Goal: Check status: Check status

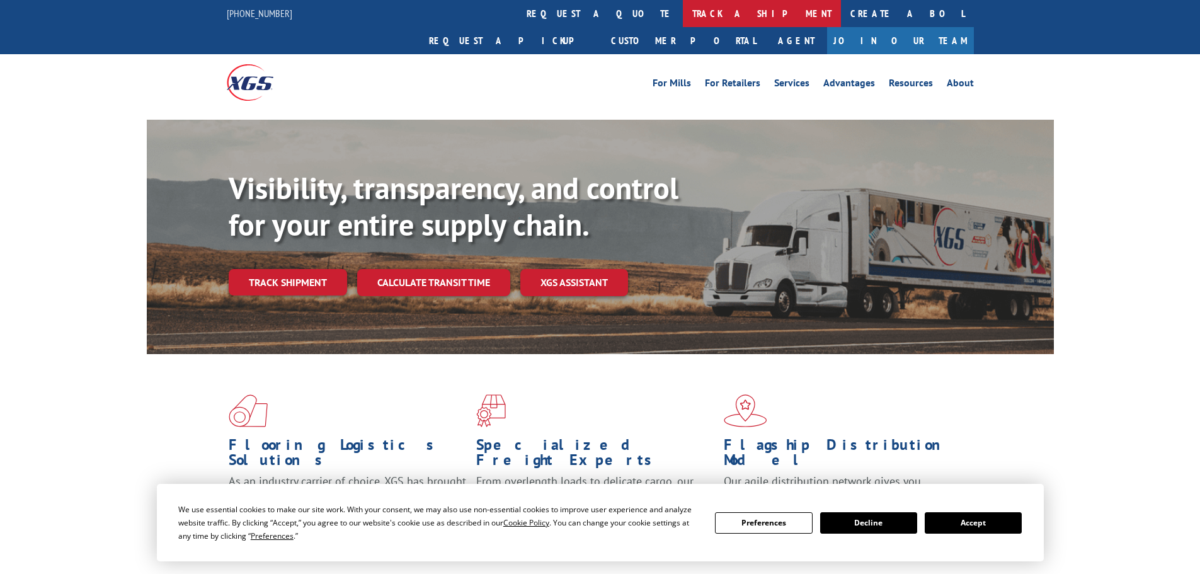
click at [683, 14] on link "track a shipment" at bounding box center [762, 13] width 158 height 27
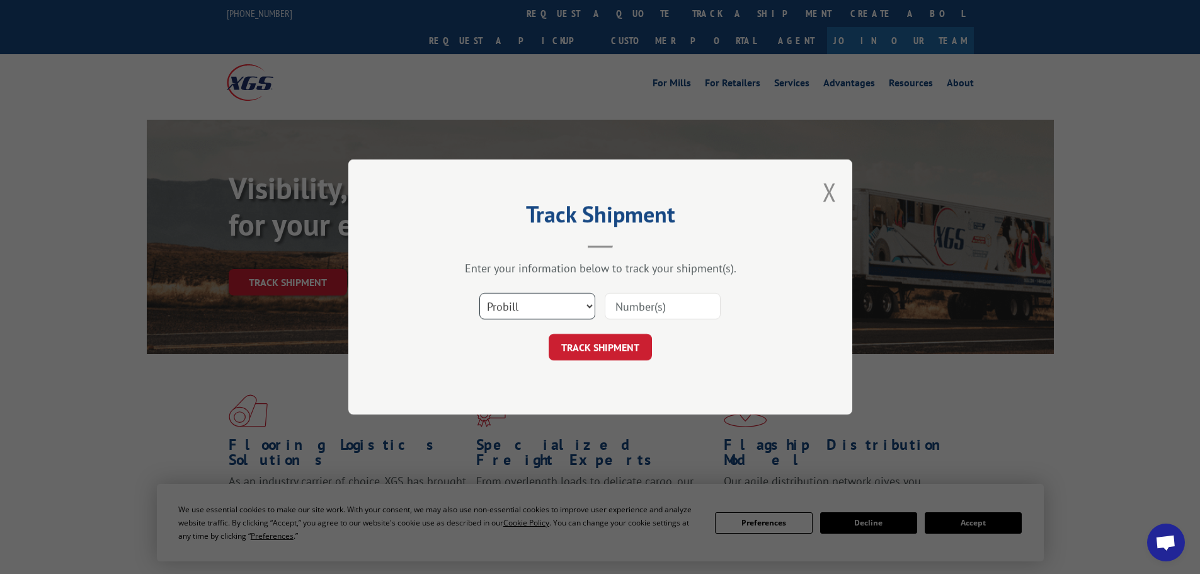
click at [544, 305] on select "Select category... Probill BOL PO" at bounding box center [537, 306] width 116 height 26
click at [640, 308] on input at bounding box center [663, 306] width 116 height 26
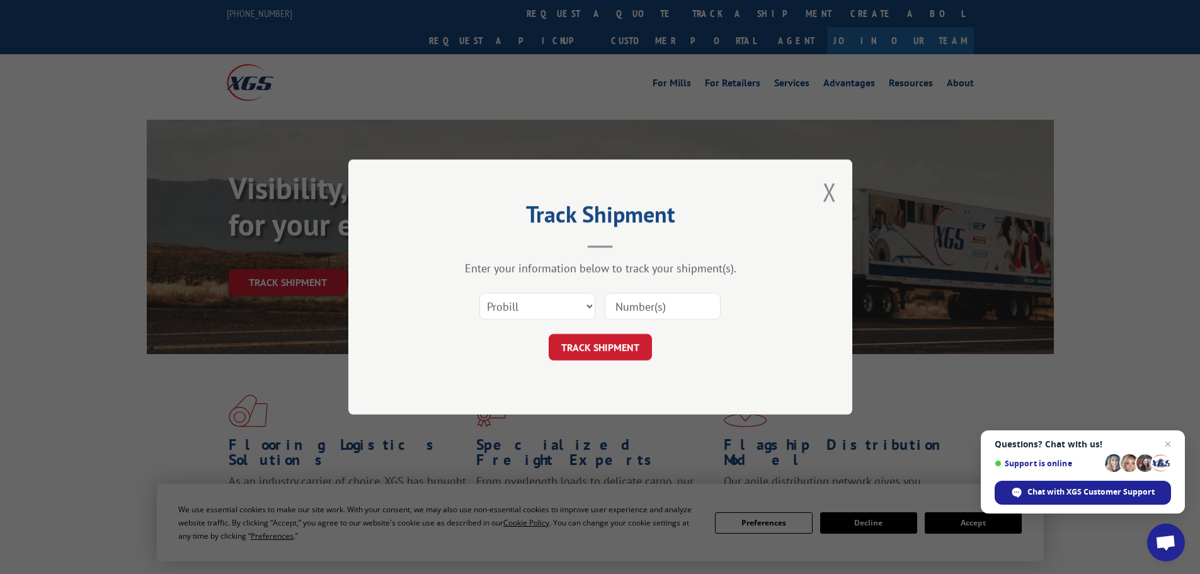
paste input "17477959"
type input "17477959"
click at [607, 345] on button "TRACK SHIPMENT" at bounding box center [600, 347] width 103 height 26
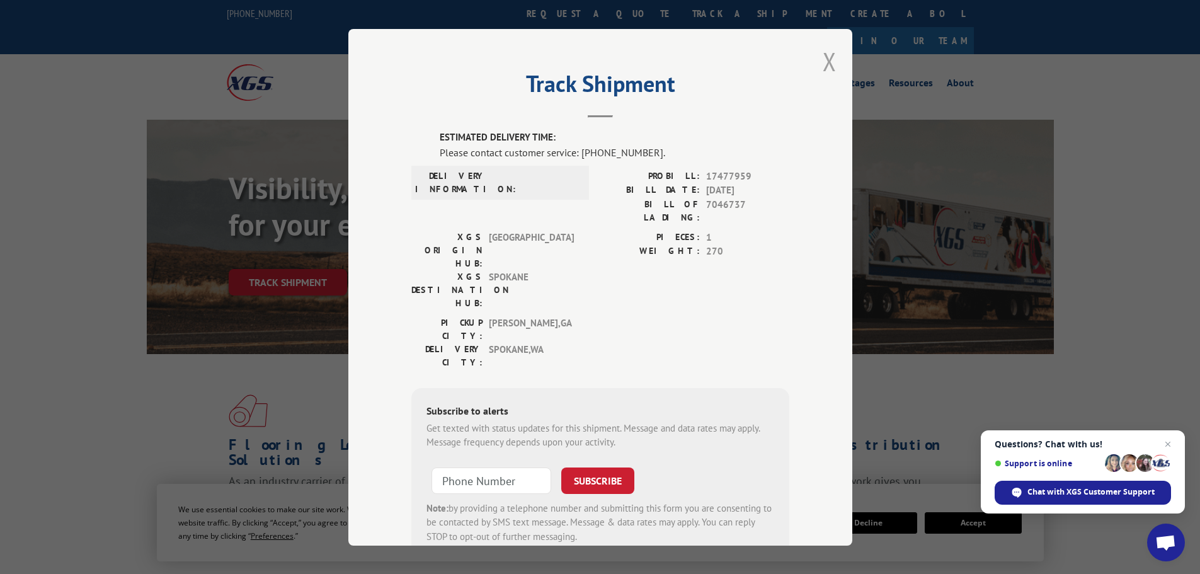
click at [823, 65] on button "Close modal" at bounding box center [830, 61] width 14 height 33
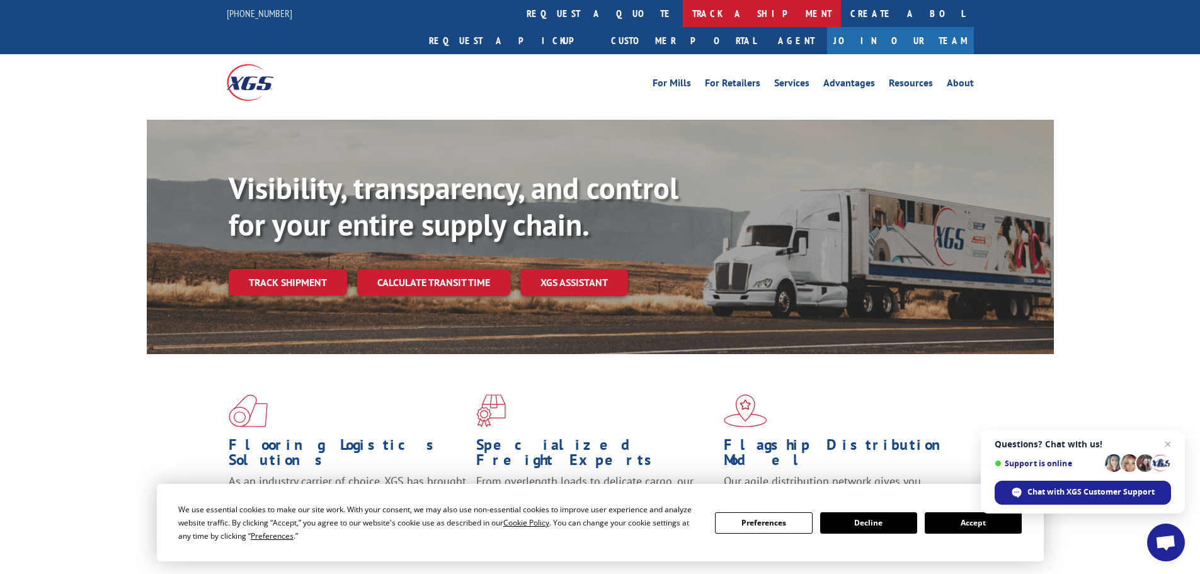
click at [683, 13] on link "track a shipment" at bounding box center [762, 13] width 158 height 27
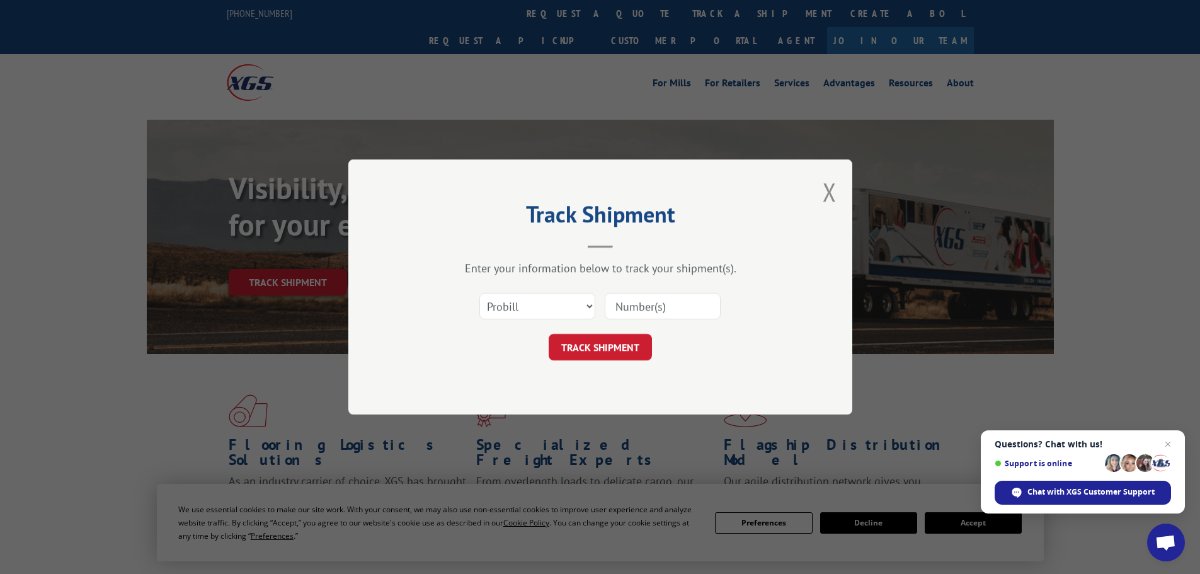
click at [627, 302] on input at bounding box center [663, 306] width 116 height 26
paste input "17478050"
type input "17478050"
click at [614, 345] on button "TRACK SHIPMENT" at bounding box center [600, 347] width 103 height 26
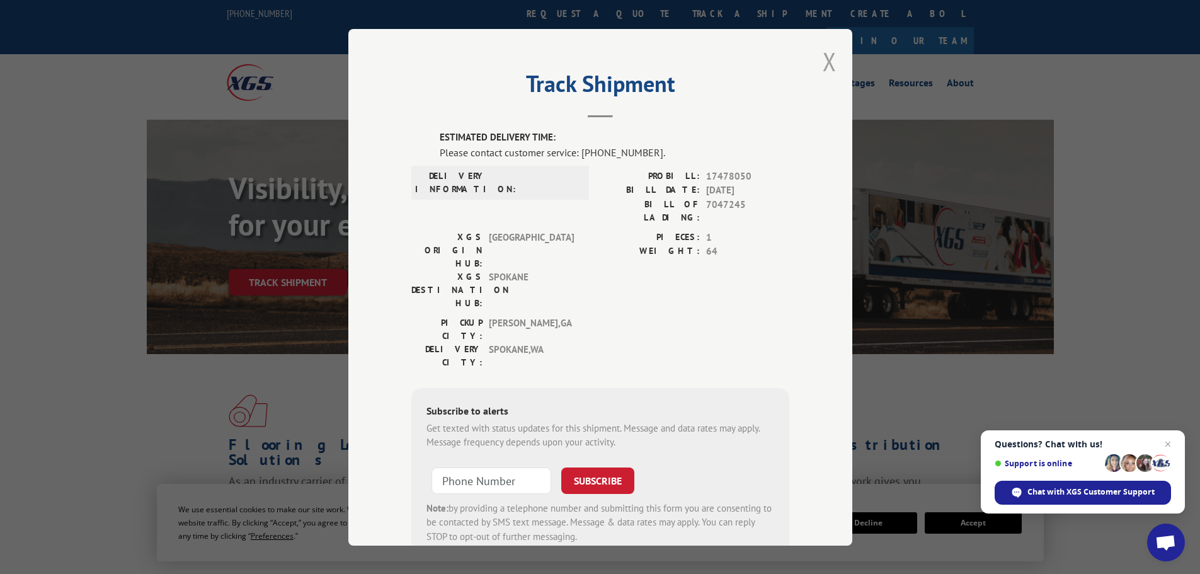
click at [827, 63] on button "Close modal" at bounding box center [830, 61] width 14 height 33
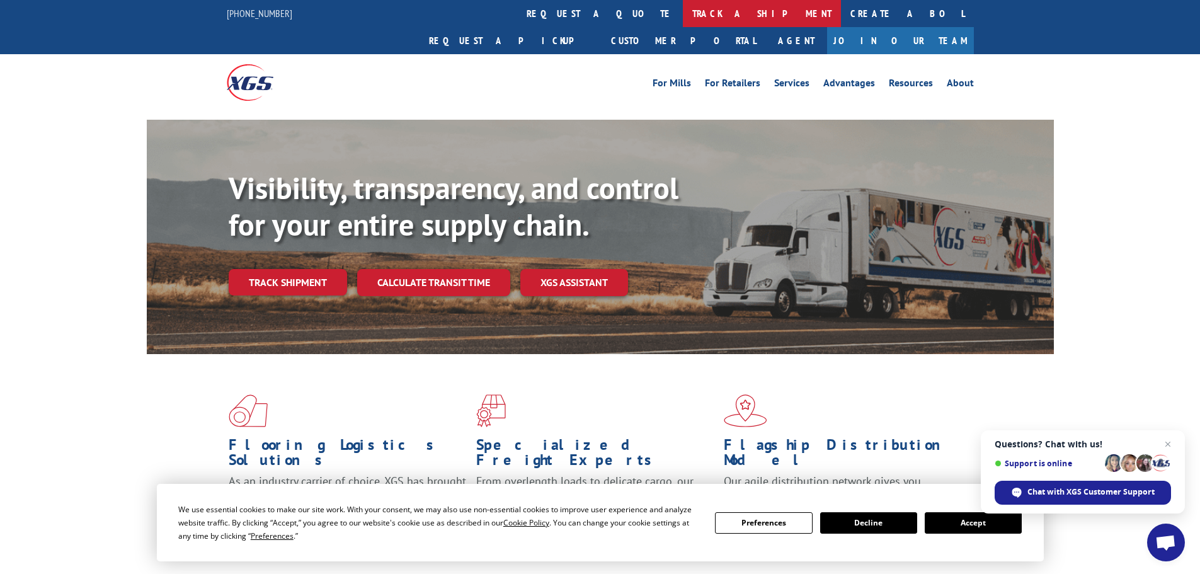
click at [683, 12] on link "track a shipment" at bounding box center [762, 13] width 158 height 27
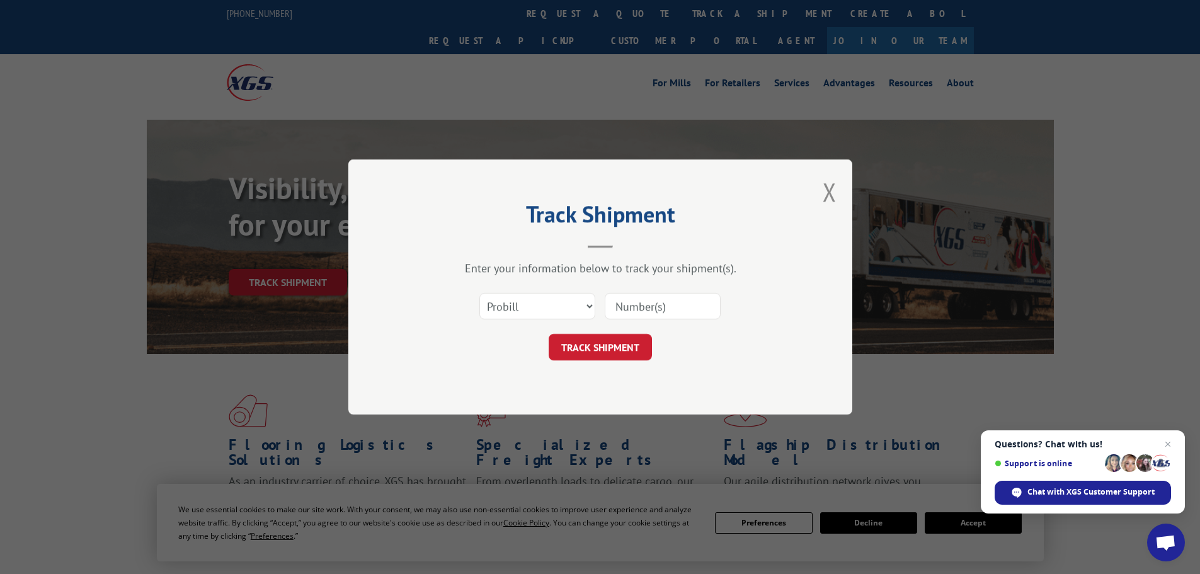
click at [628, 306] on input at bounding box center [663, 306] width 116 height 26
paste input "17523228"
type input "17523228"
click at [622, 353] on button "TRACK SHIPMENT" at bounding box center [600, 347] width 103 height 26
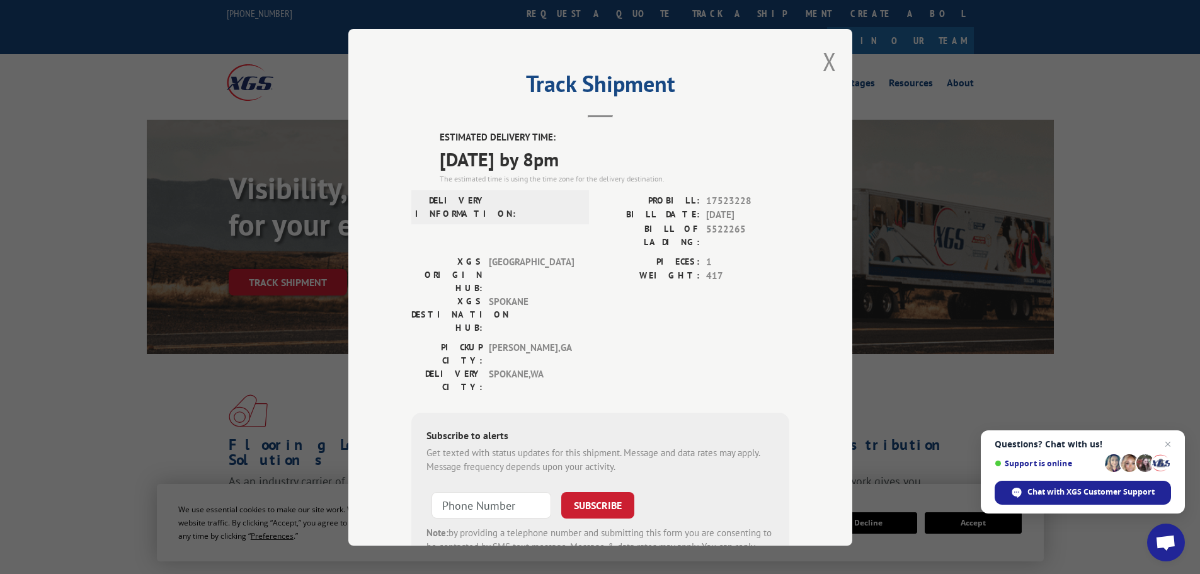
drag, startPoint x: 435, startPoint y: 132, endPoint x: 611, endPoint y: 159, distance: 177.9
click at [611, 159] on div "ESTIMATED DELIVERY TIME: [DATE] by 8pm The estimated time is using the time zon…" at bounding box center [615, 157] width 350 height 54
copy div "ESTIMATED DELIVERY TIME: [DATE] by 8pm"
click at [823, 57] on button "Close modal" at bounding box center [830, 61] width 14 height 33
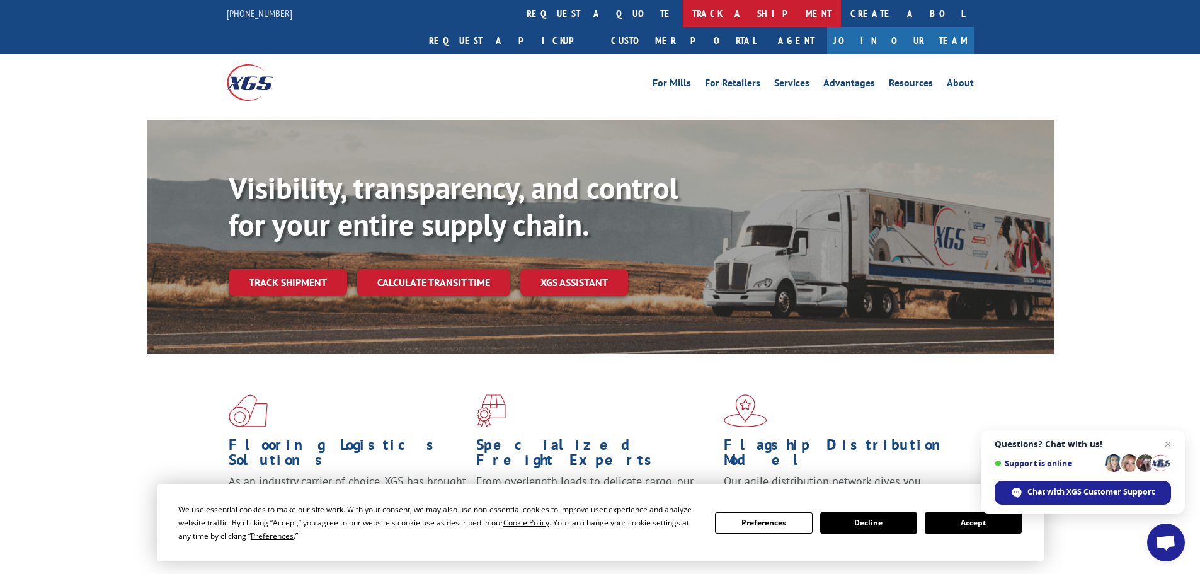
click at [683, 13] on link "track a shipment" at bounding box center [762, 13] width 158 height 27
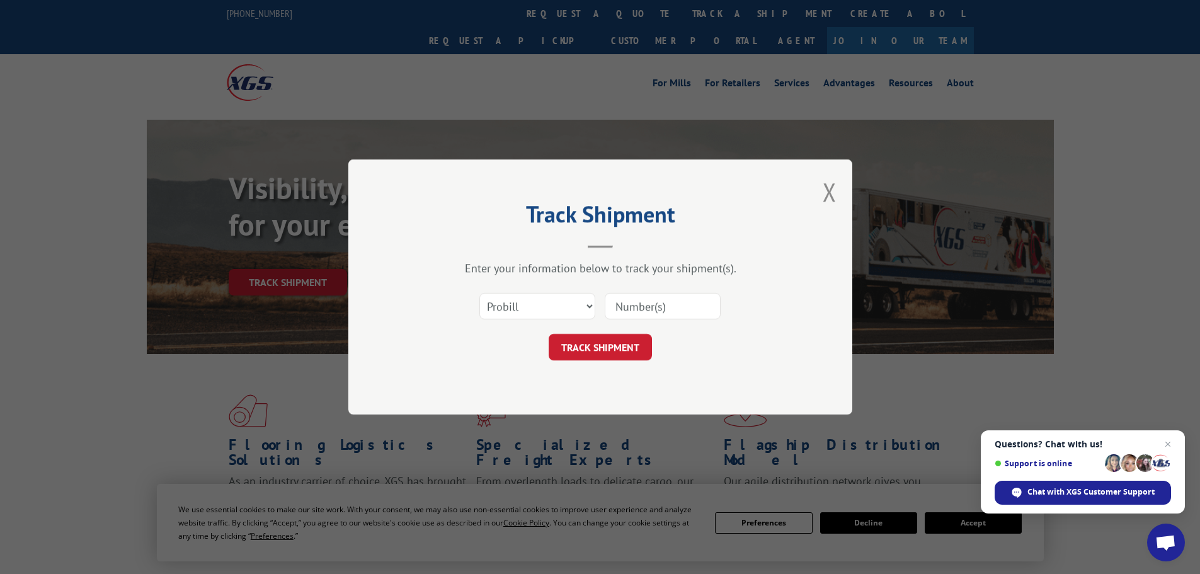
click at [627, 307] on input at bounding box center [663, 306] width 116 height 26
paste input "**FROM 1803: ETA for this carpet was 10/07, but it wasn't on the manifest we re…"
type input "**FROM 1803: ETA for this carpet was 10/07, but it wasn't on the manifest we re…"
drag, startPoint x: 711, startPoint y: 309, endPoint x: 559, endPoint y: 314, distance: 151.9
click at [559, 314] on div "Select category... Probill BOL PO **FROM 1803: ETA for this carpet was 10/07, b…" at bounding box center [600, 306] width 378 height 42
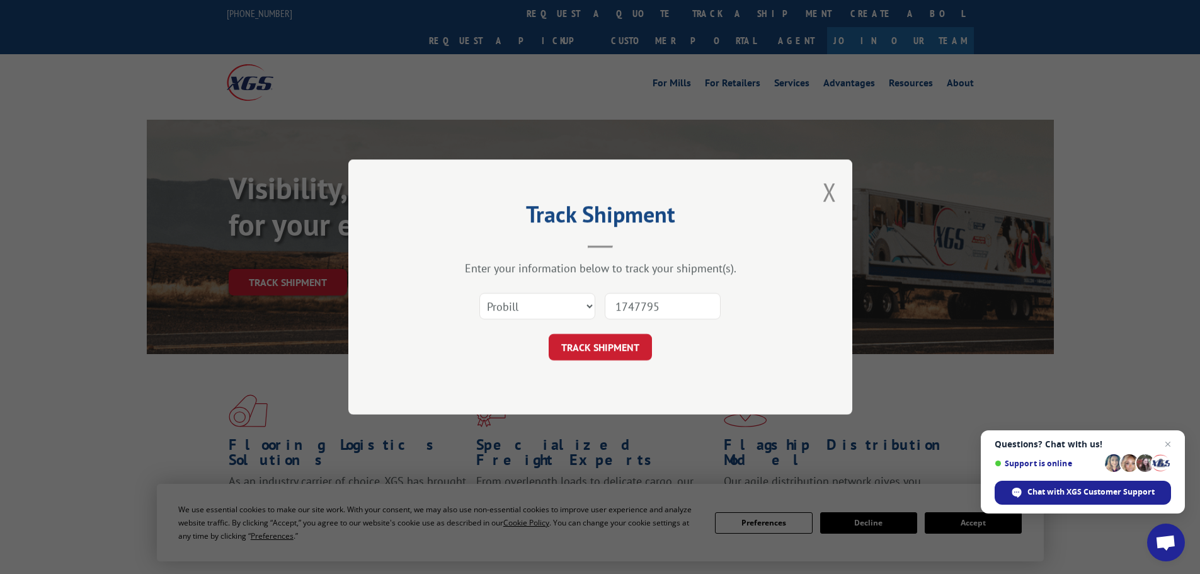
type input "17477959"
click at [599, 343] on button "TRACK SHIPMENT" at bounding box center [600, 347] width 103 height 26
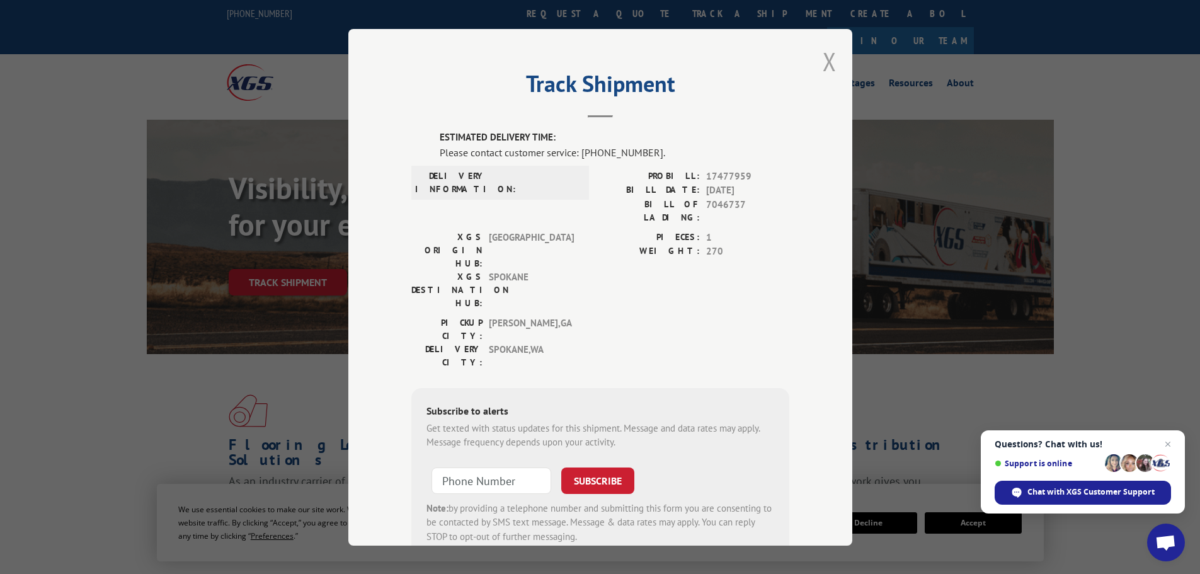
click at [825, 62] on button "Close modal" at bounding box center [830, 61] width 14 height 33
